Goal: Task Accomplishment & Management: Use online tool/utility

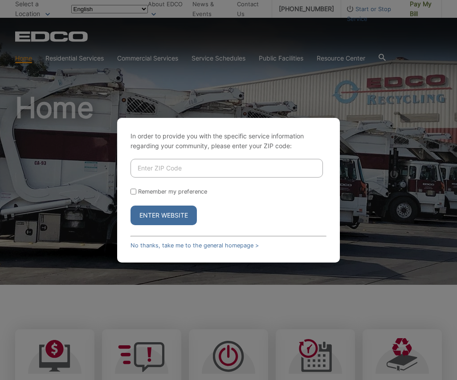
click at [212, 168] on input "Enter ZIP Code" at bounding box center [226, 168] width 192 height 19
paste input "90275"
type input "90275"
click at [178, 215] on button "Enter Website" at bounding box center [163, 216] width 66 height 20
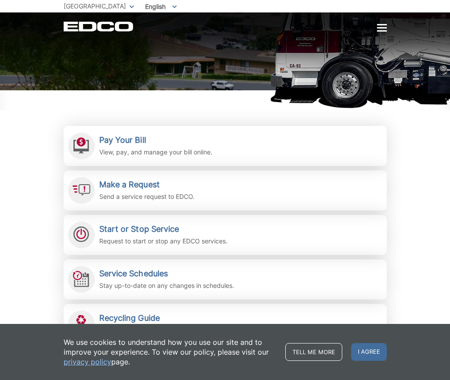
scroll to position [134, 0]
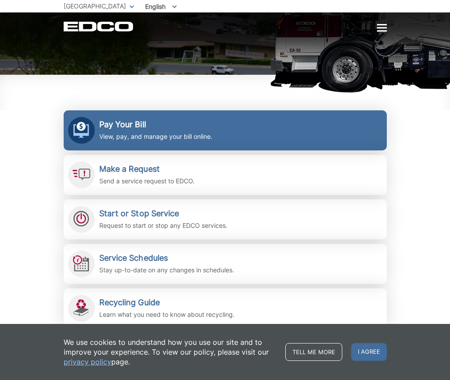
click at [73, 138] on icon at bounding box center [81, 130] width 16 height 16
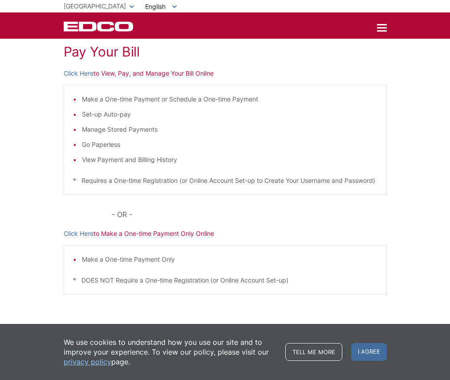
scroll to position [178, 0]
click at [64, 229] on link "Click Here" at bounding box center [79, 234] width 30 height 10
